Goal: Task Accomplishment & Management: Use online tool/utility

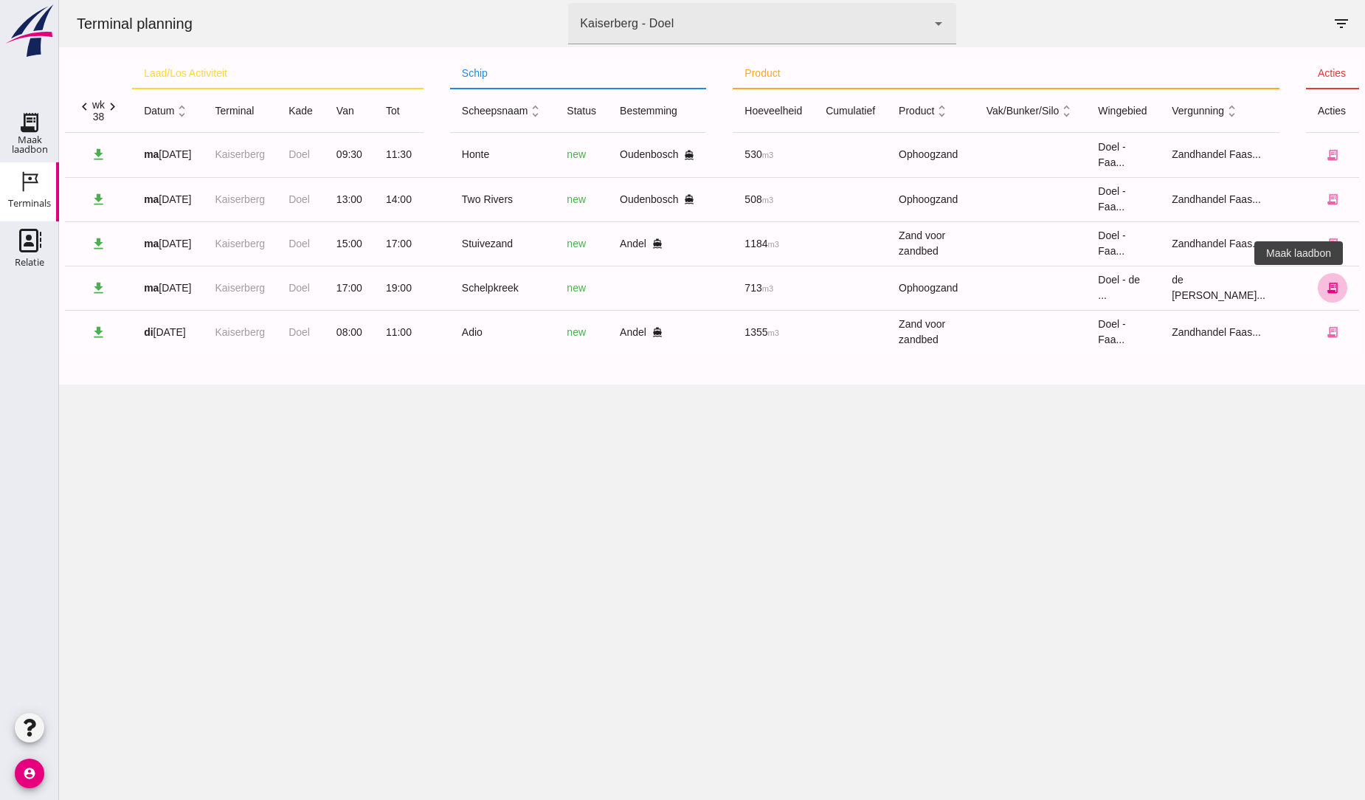
click at [1326, 291] on icon "receipt_long" at bounding box center [1332, 287] width 13 height 13
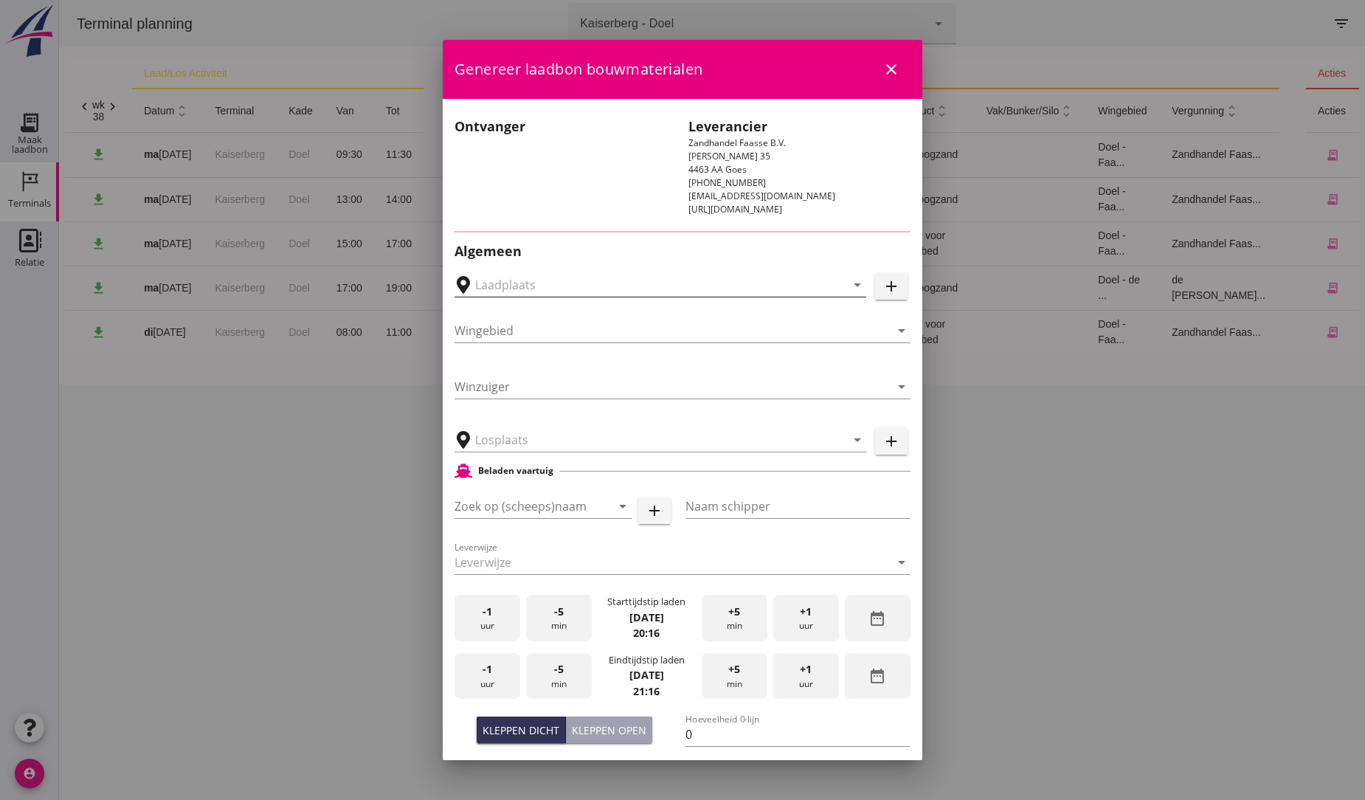
type input "Schelpkreek"
type input "bassie"
type input "713"
type input "Ophoogzand (6120)"
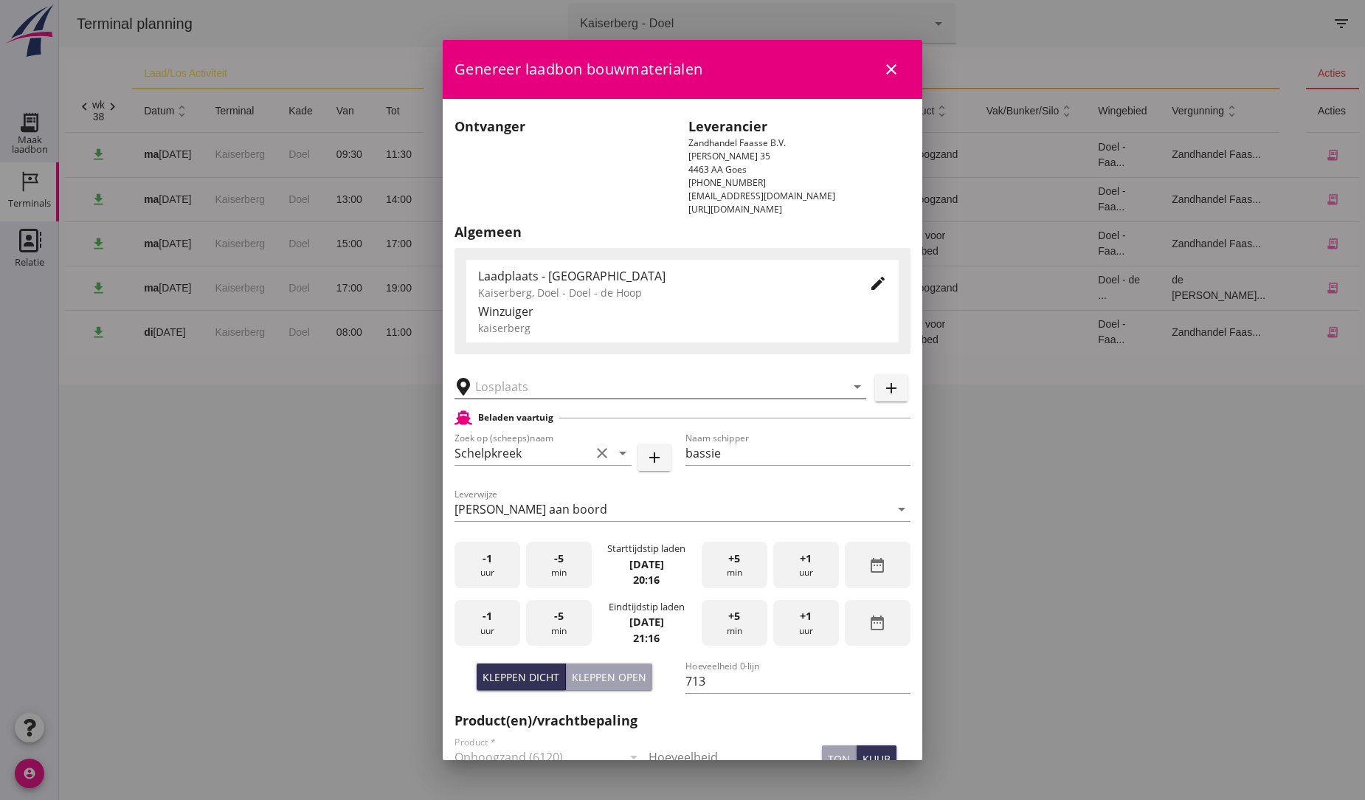
click at [513, 382] on input "text" at bounding box center [650, 387] width 350 height 24
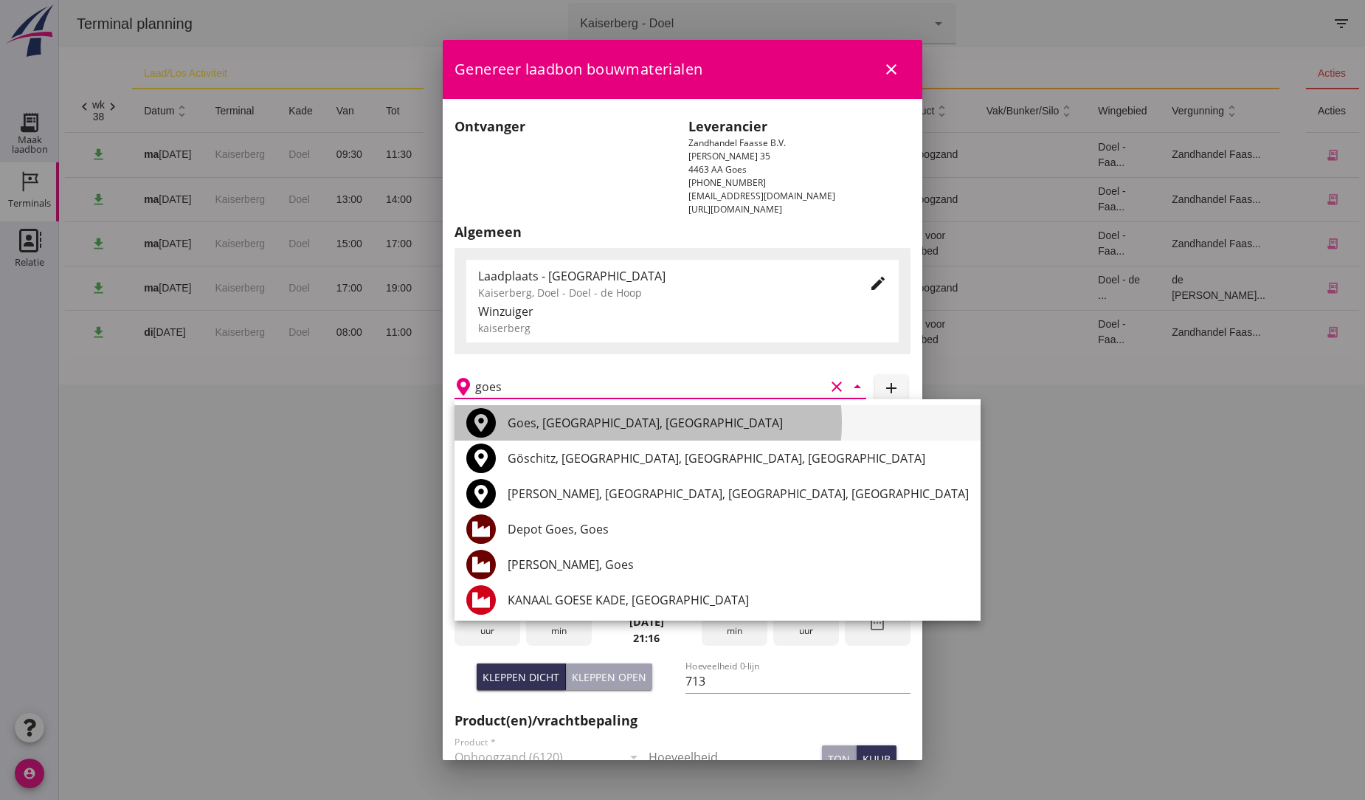
click at [563, 426] on div "Goes, [GEOGRAPHIC_DATA], [GEOGRAPHIC_DATA]" at bounding box center [738, 423] width 461 height 18
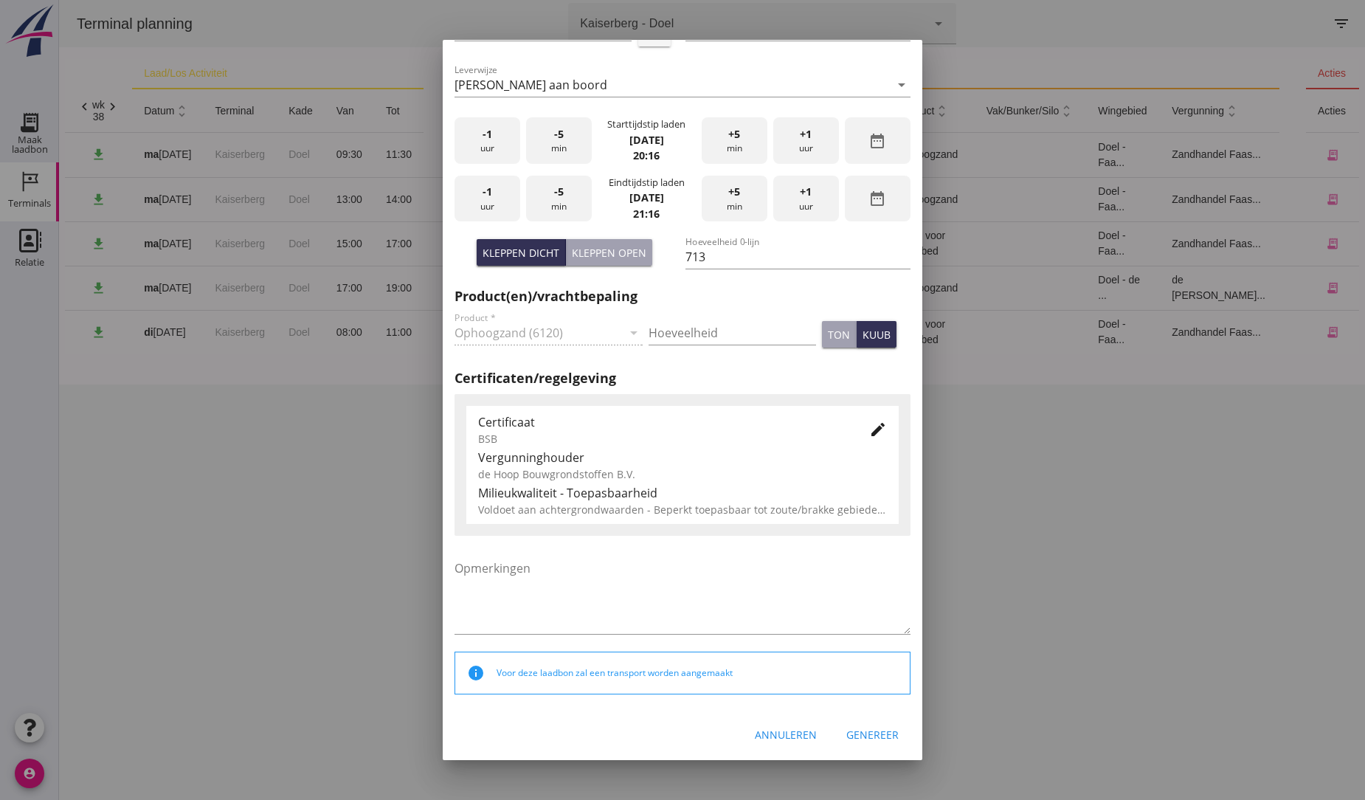
scroll to position [426, 0]
type input "Goes, [GEOGRAPHIC_DATA], [GEOGRAPHIC_DATA]"
click at [800, 194] on span "+1" at bounding box center [806, 190] width 12 height 16
click at [866, 727] on div "Genereer" at bounding box center [872, 732] width 52 height 15
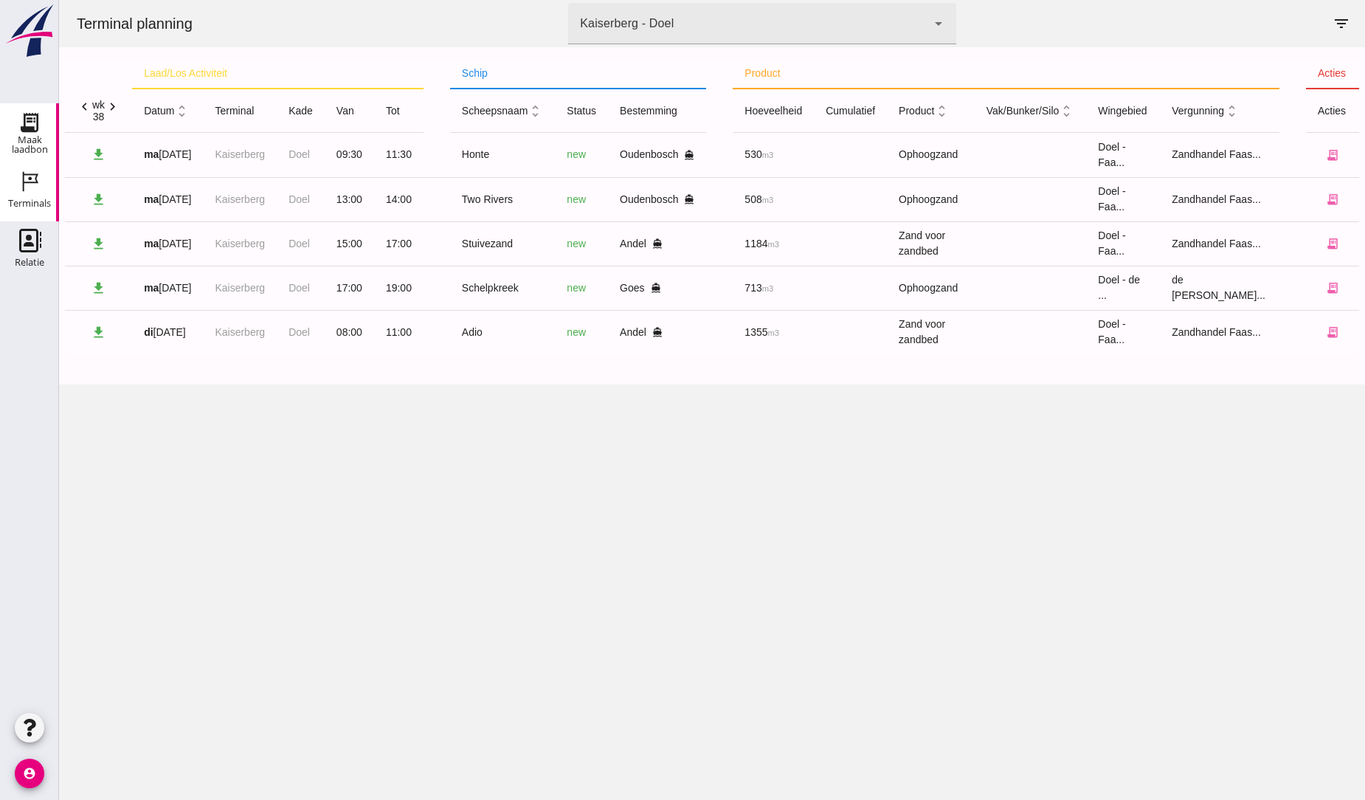
click at [30, 121] on use at bounding box center [30, 123] width 24 height 24
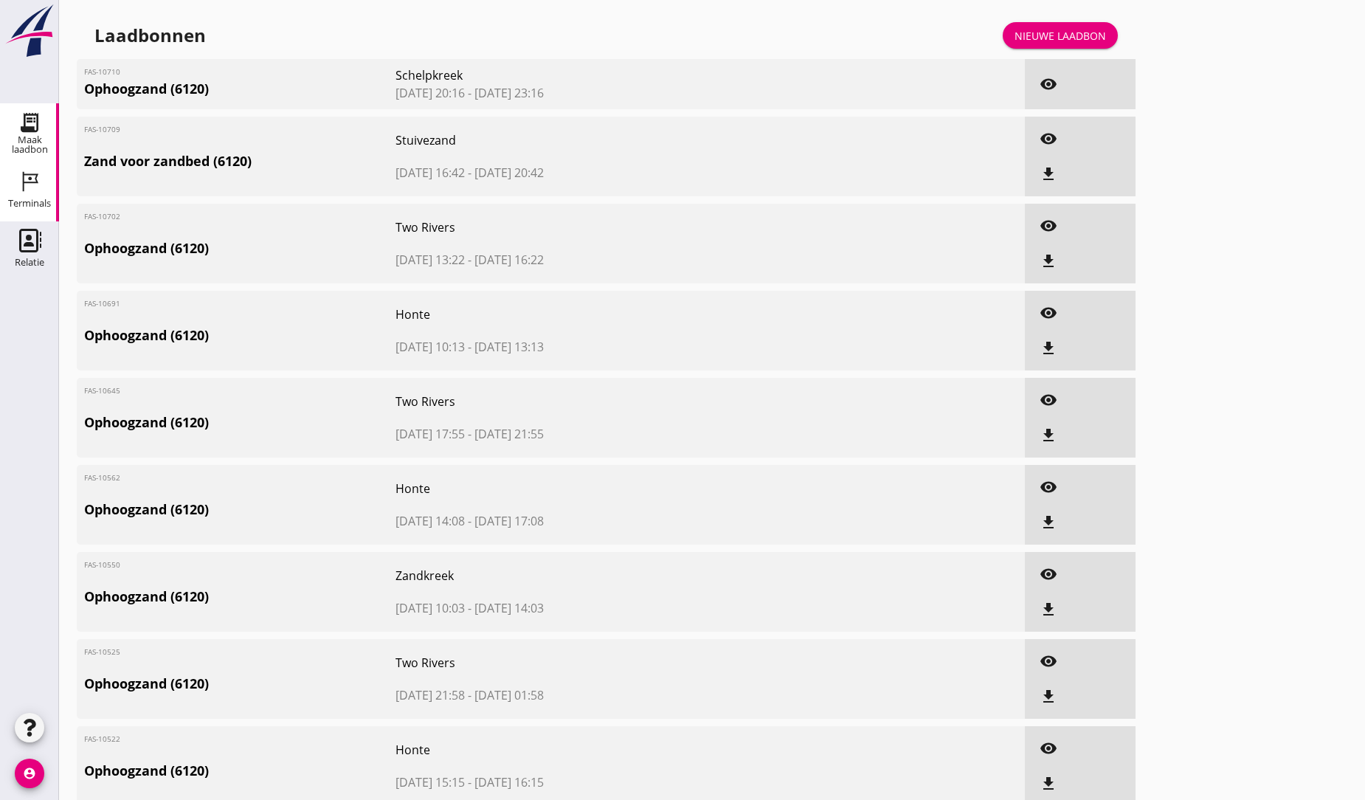
click at [24, 181] on use at bounding box center [30, 182] width 15 height 20
